Goal: Transaction & Acquisition: Purchase product/service

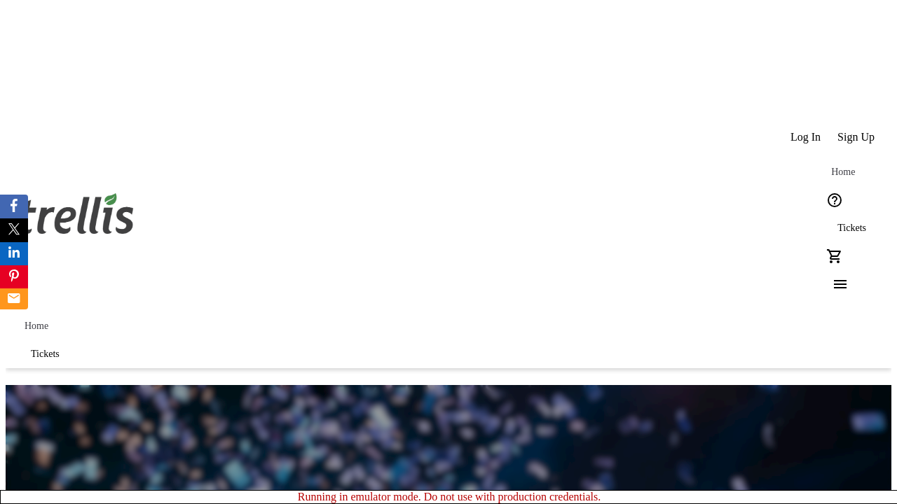
click at [857, 131] on span "Sign Up" at bounding box center [855, 137] width 37 height 13
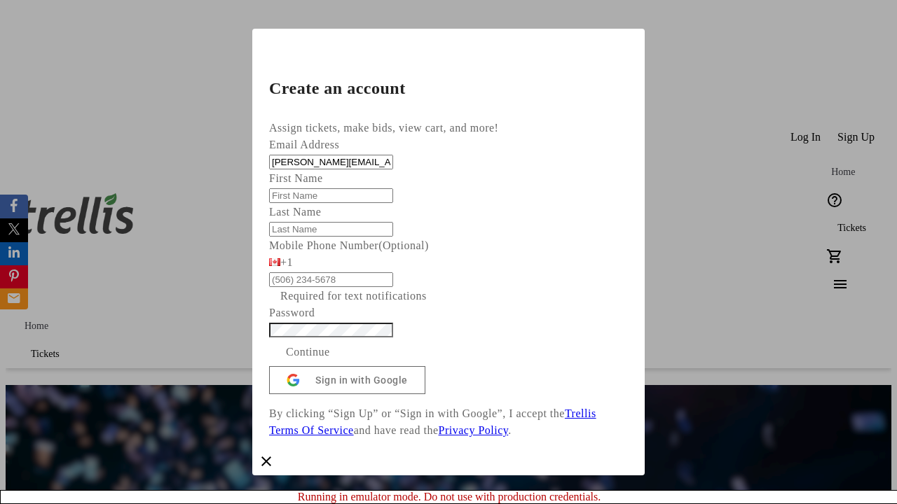
type input "[PERSON_NAME][EMAIL_ADDRESS][DOMAIN_NAME]"
type input "[PERSON_NAME]"
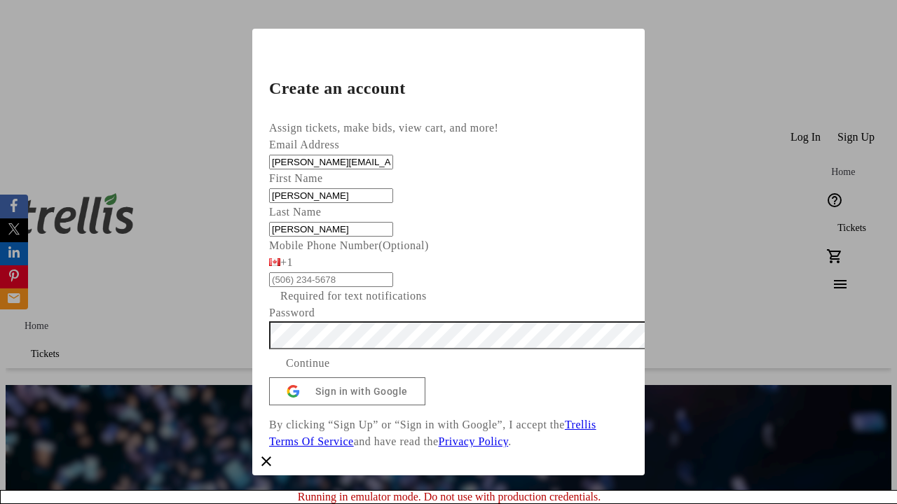
type input "[PERSON_NAME]"
click at [330, 372] on span "Continue" at bounding box center [308, 363] width 44 height 17
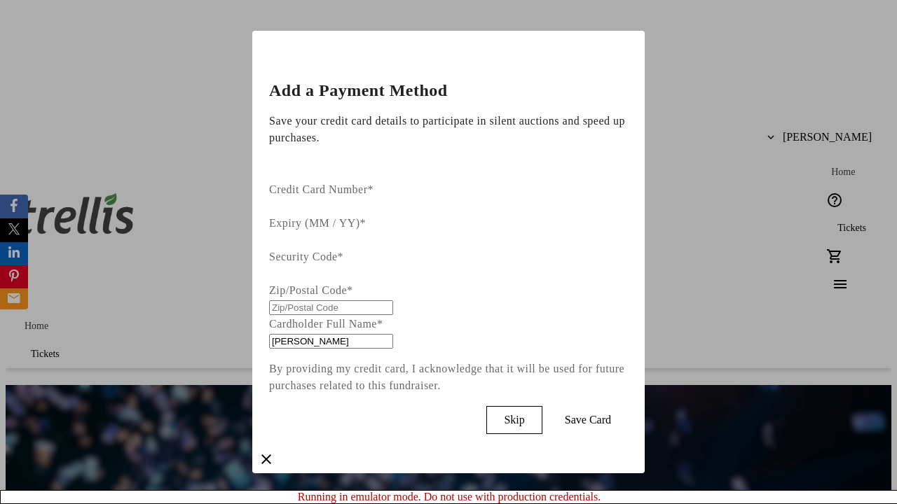
click at [524, 414] on span "Skip" at bounding box center [514, 420] width 20 height 13
click at [837, 223] on span "Tickets" at bounding box center [851, 228] width 29 height 11
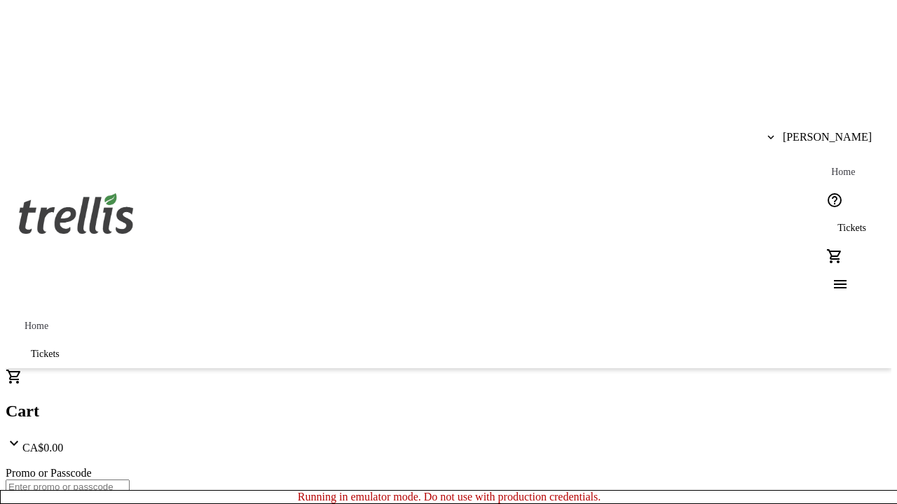
type input "1"
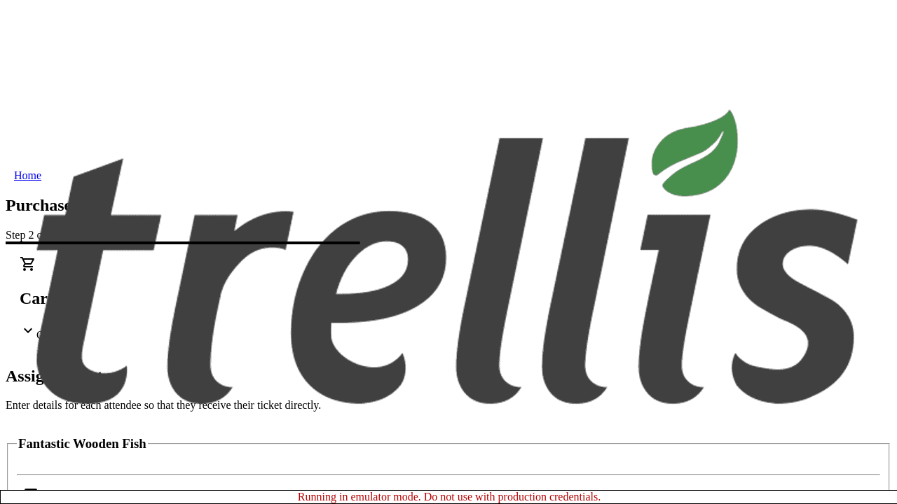
scroll to position [85, 0]
